Goal: Information Seeking & Learning: Learn about a topic

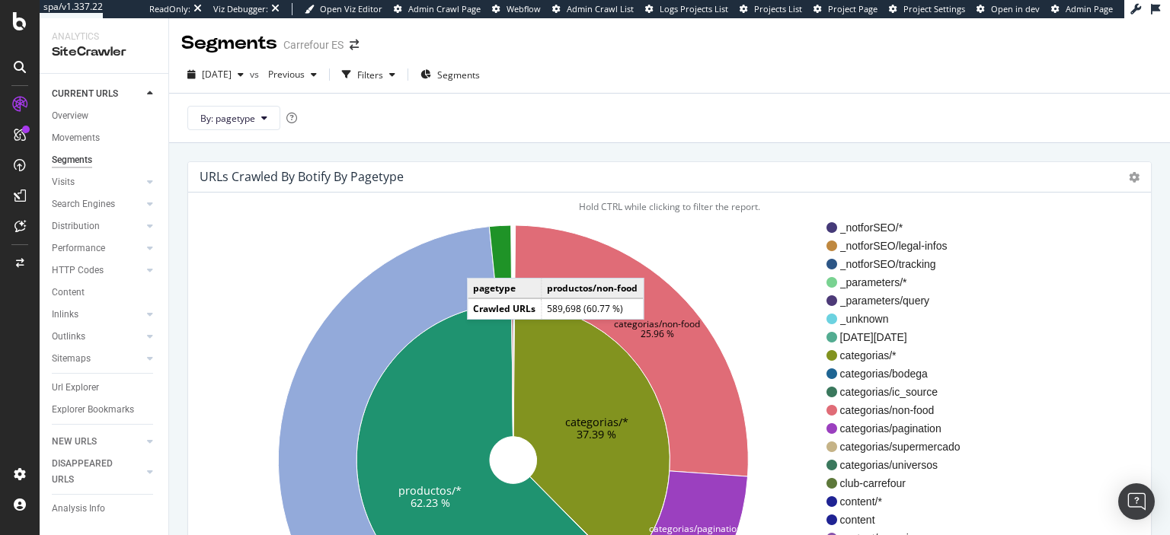
scroll to position [110, 0]
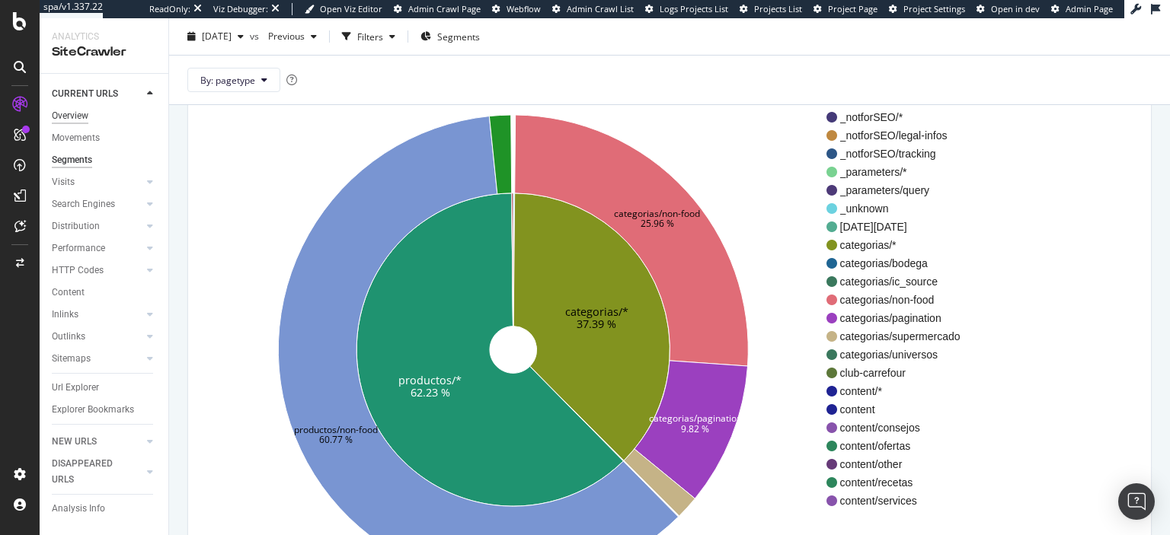
click at [67, 117] on div "Overview" at bounding box center [70, 116] width 37 height 16
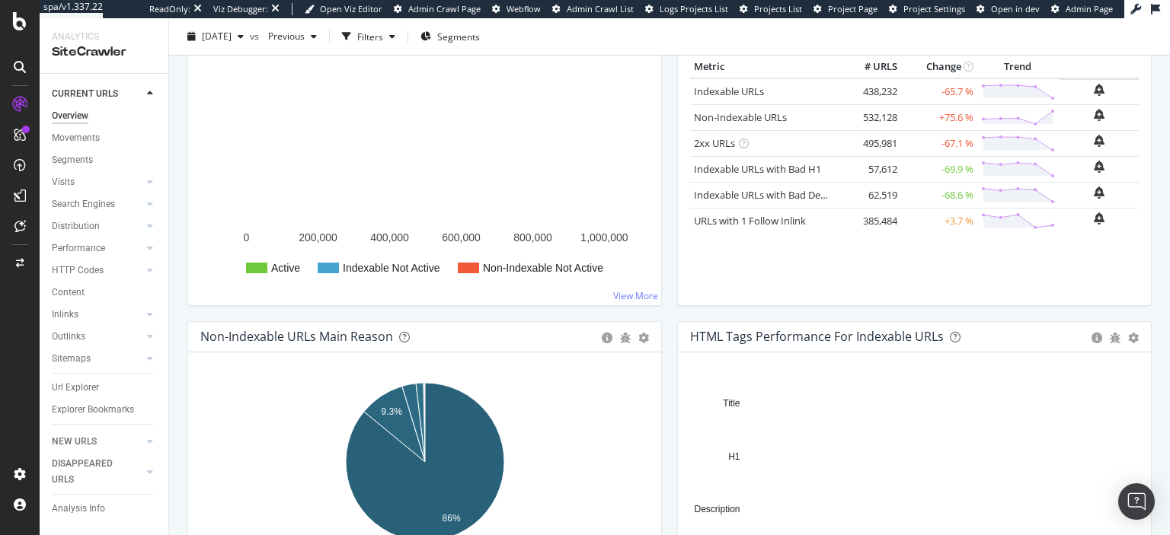
scroll to position [251, 0]
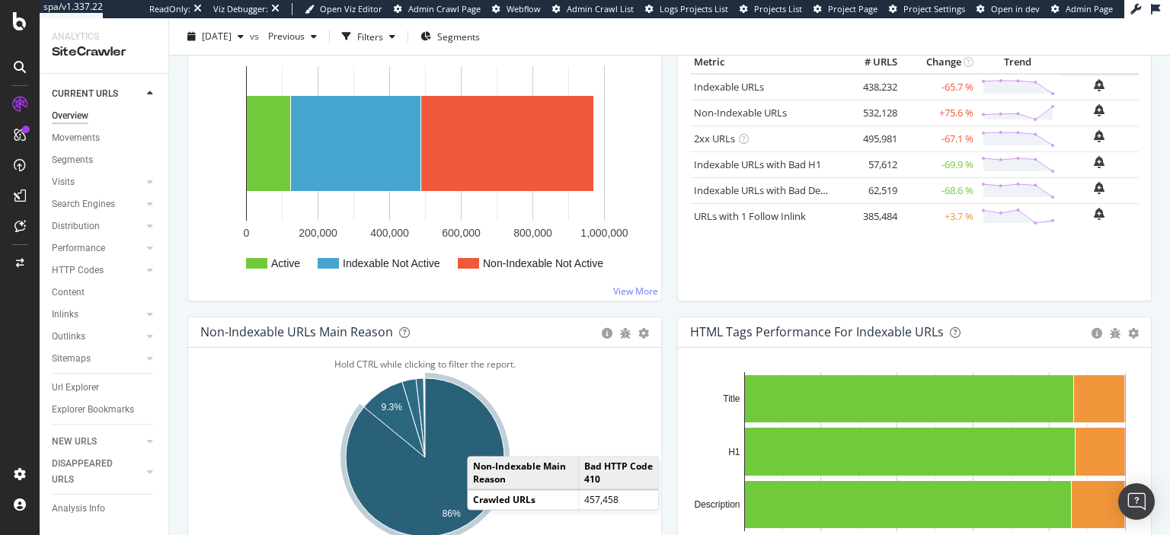
click at [482, 440] on icon "A chart." at bounding box center [425, 458] width 158 height 158
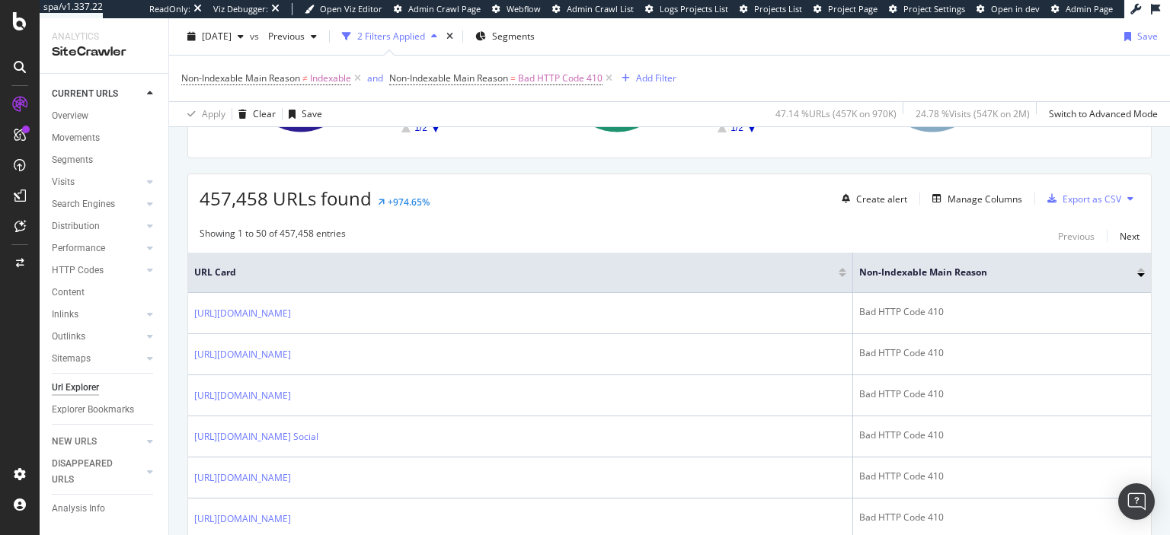
scroll to position [408, 0]
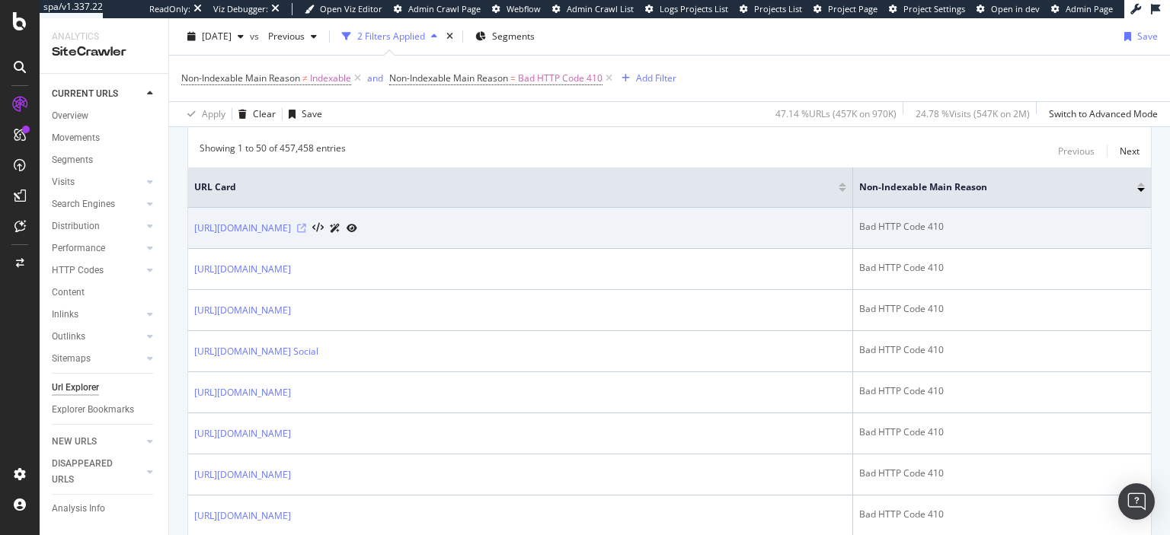
click at [306, 227] on icon at bounding box center [301, 228] width 9 height 9
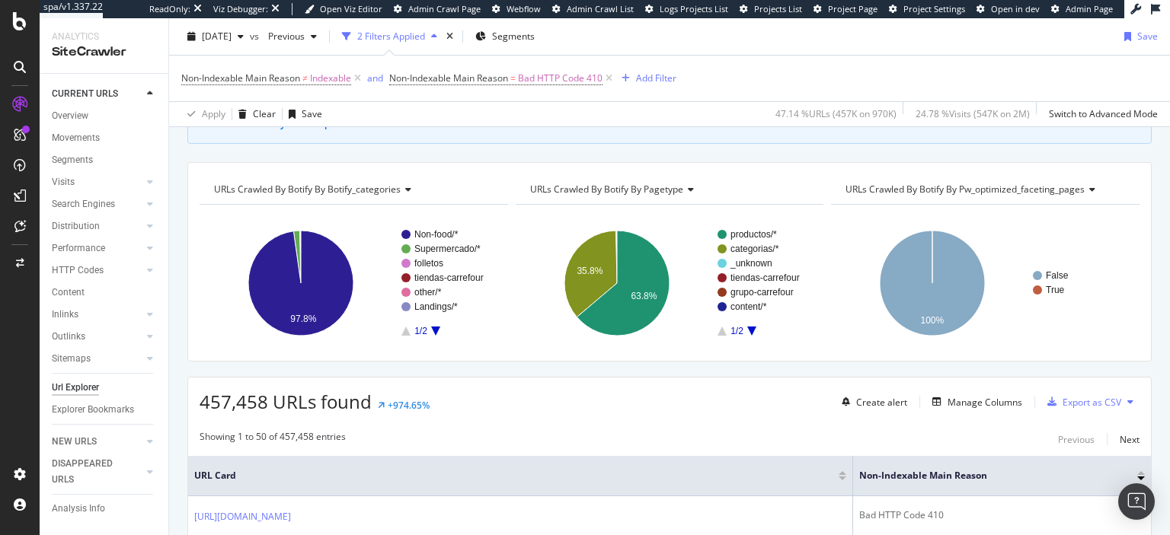
scroll to position [117, 0]
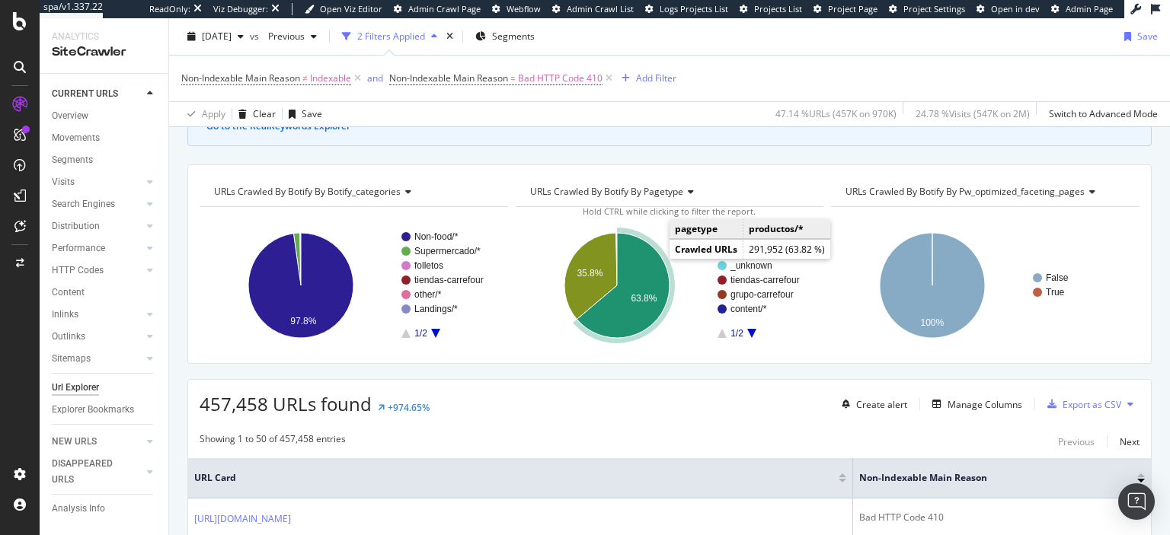
click at [642, 283] on icon "A chart." at bounding box center [623, 285] width 93 height 105
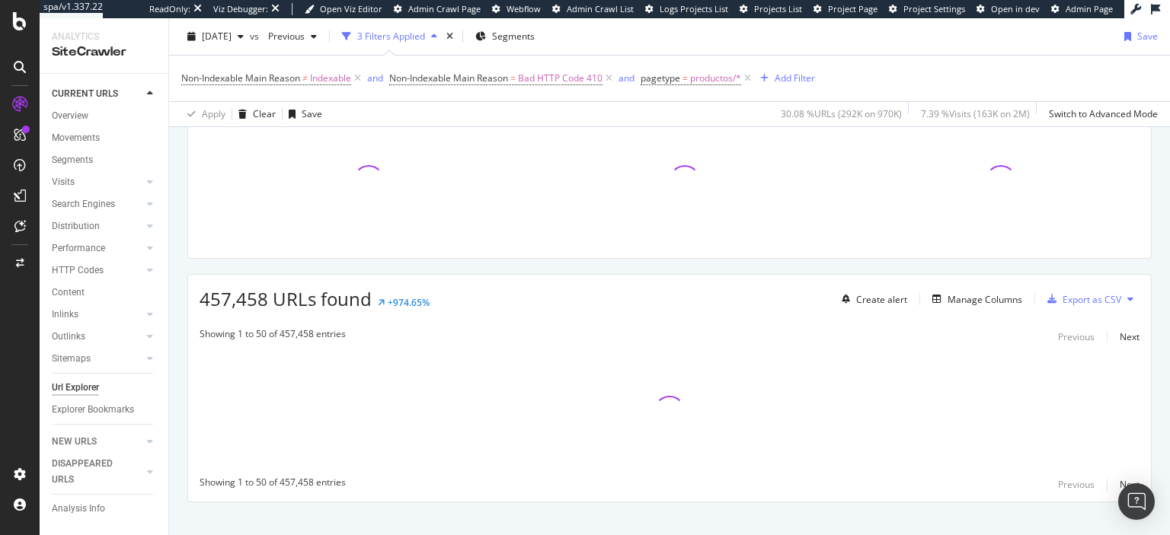
scroll to position [223, 0]
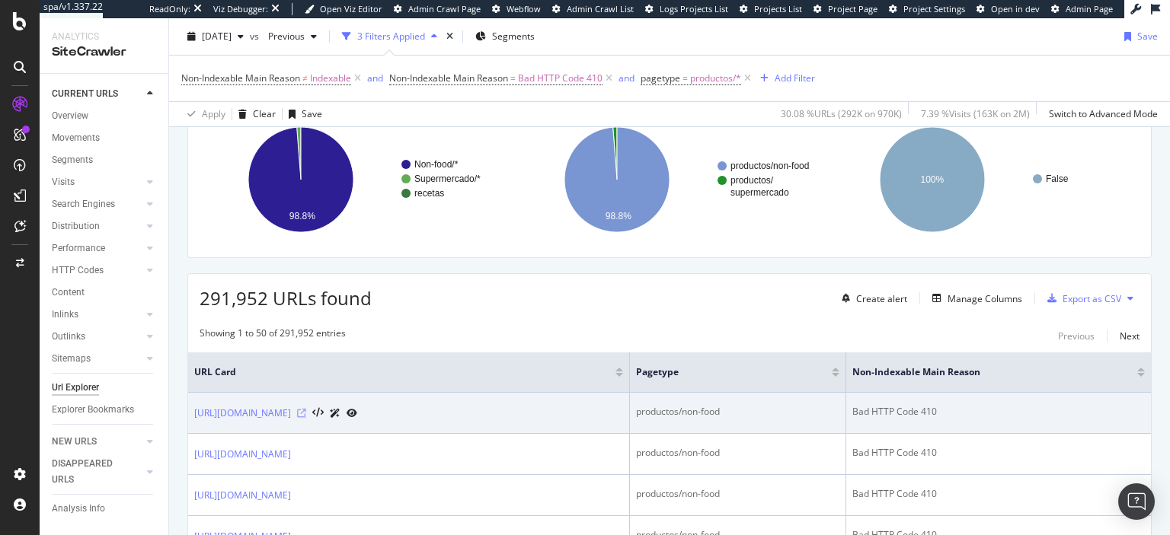
click at [306, 409] on icon at bounding box center [301, 413] width 9 height 9
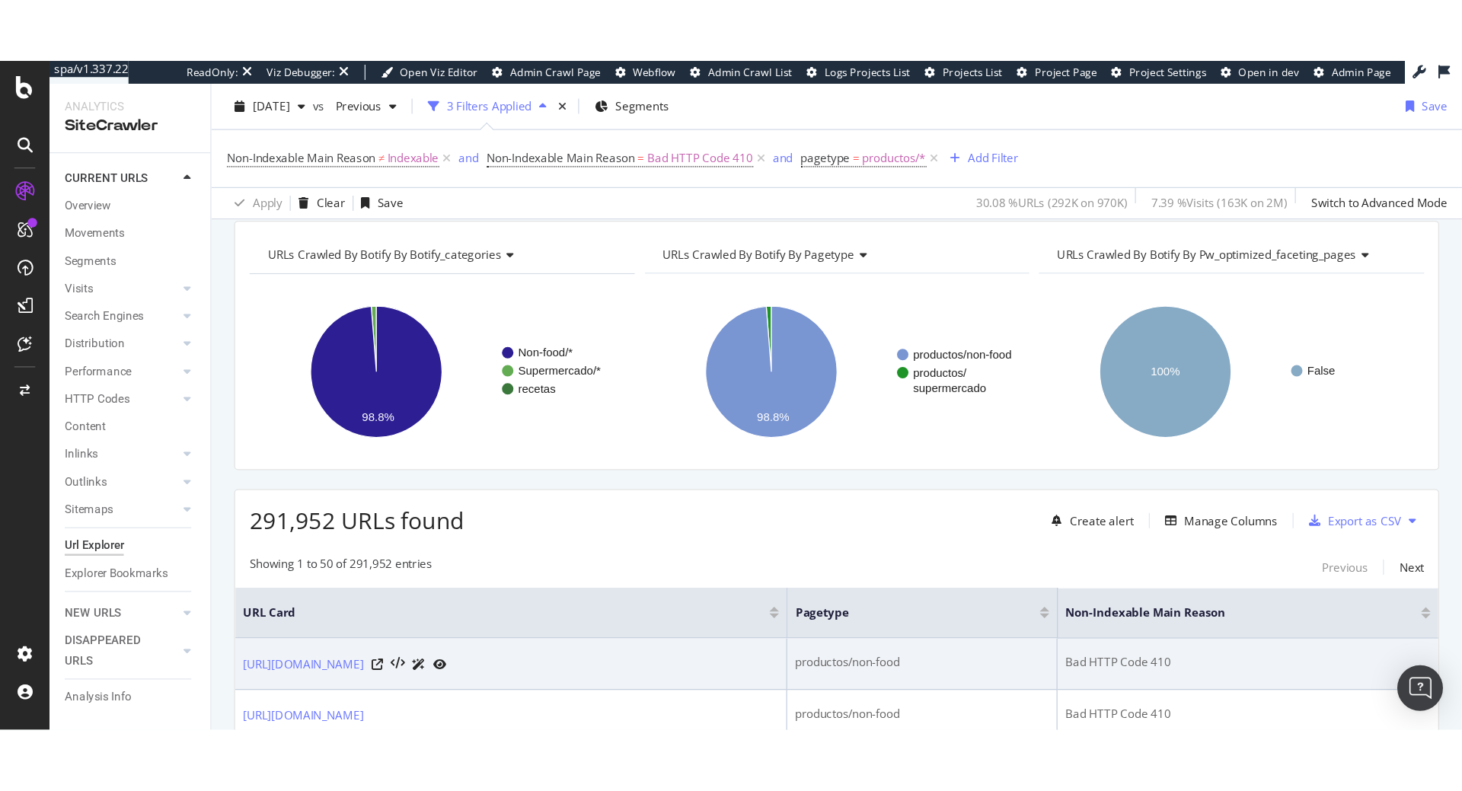
scroll to position [146, 0]
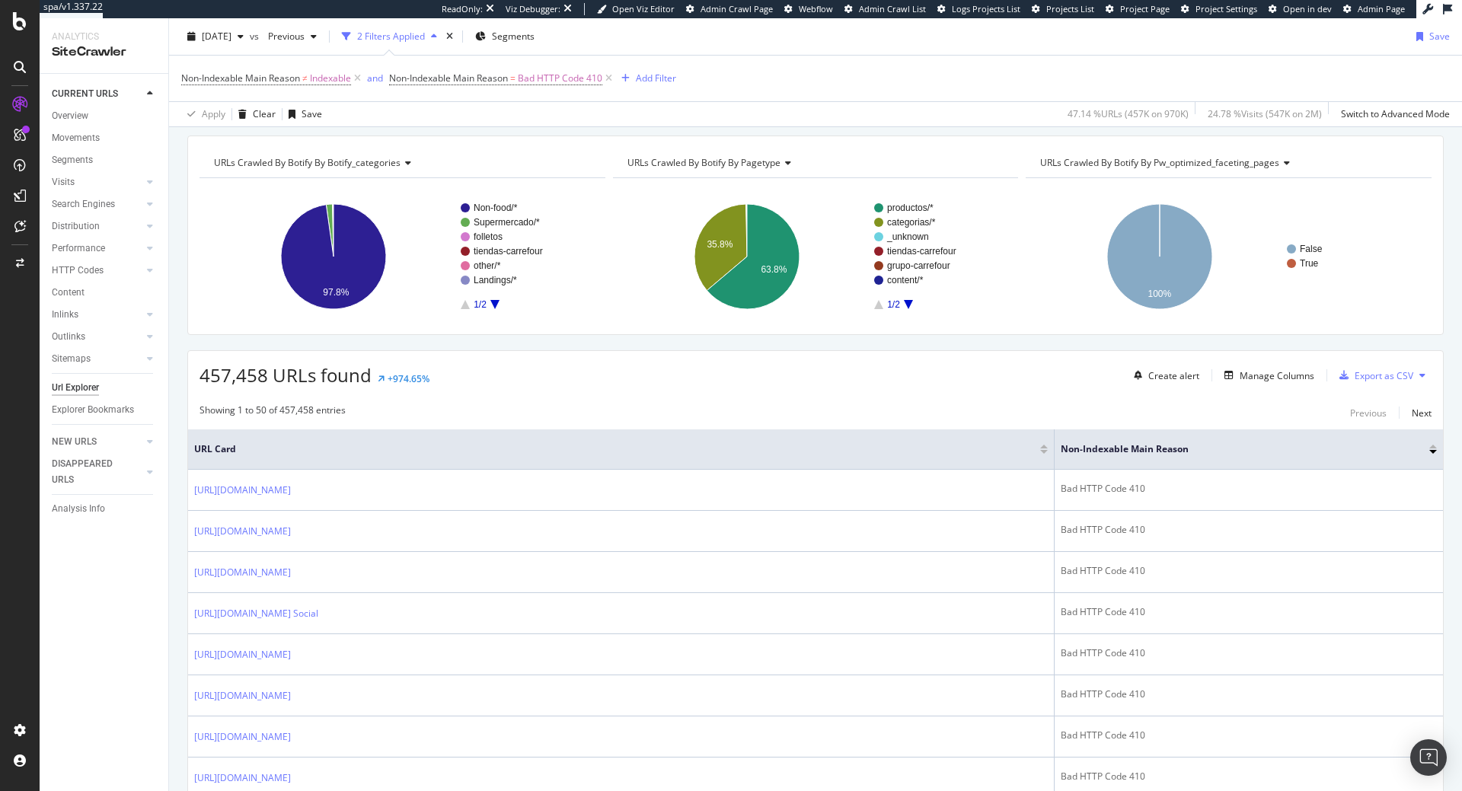
scroll to position [147, 0]
